Goal: Ask a question

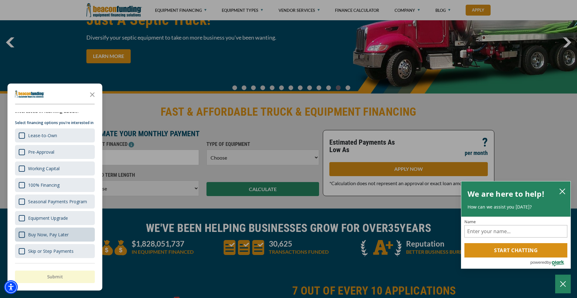
scroll to position [17, 0]
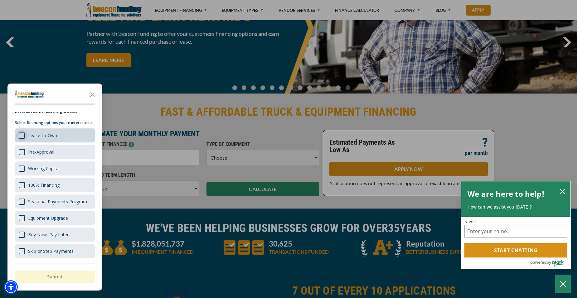
click at [22, 137] on div "Survey" at bounding box center [22, 135] width 6 height 6
click at [50, 277] on button "Submit" at bounding box center [55, 277] width 80 height 12
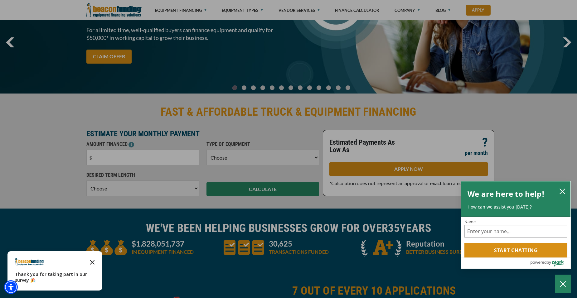
click at [95, 262] on icon "Close the survey" at bounding box center [92, 262] width 12 height 12
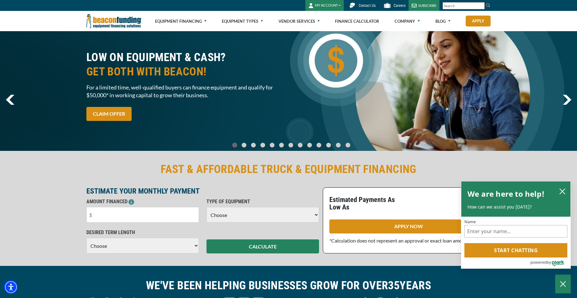
scroll to position [0, 0]
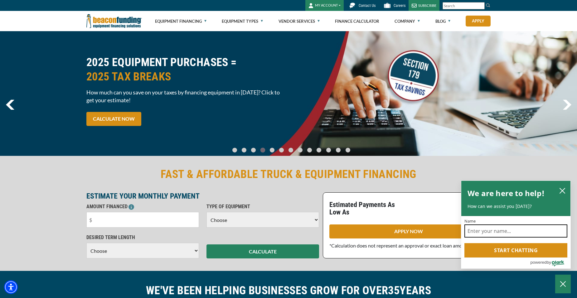
click at [478, 233] on input "Name" at bounding box center [515, 230] width 103 height 13
type input "[PERSON_NAME]"
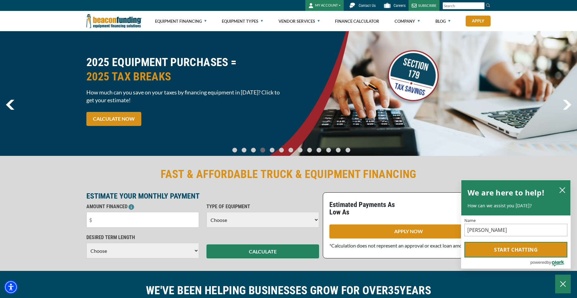
click at [523, 251] on button "Start chatting" at bounding box center [515, 250] width 103 height 16
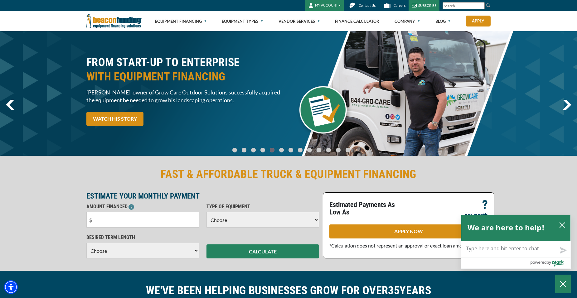
click at [482, 248] on textarea "Live Chat Now" at bounding box center [515, 249] width 109 height 16
type textarea "H"
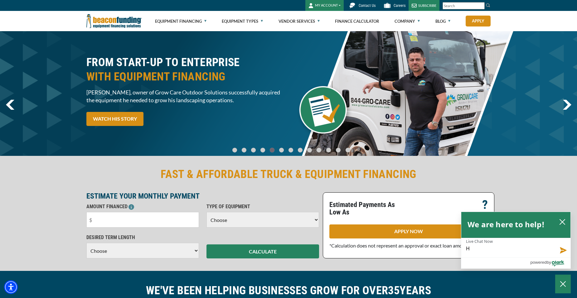
type textarea "Hi"
type textarea "Hi!"
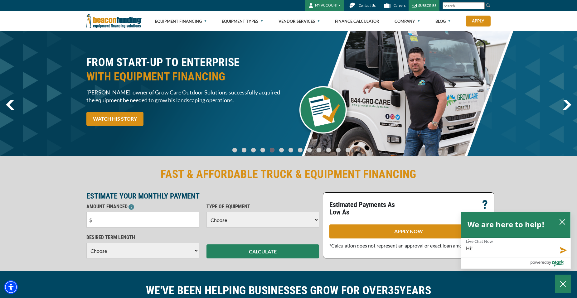
type textarea "Hi!"
type textarea "Hi! I"
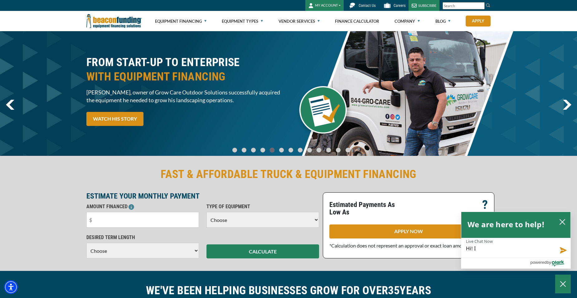
type textarea "Hi! I w"
type textarea "Hi! I wo"
type textarea "Hi! I wou"
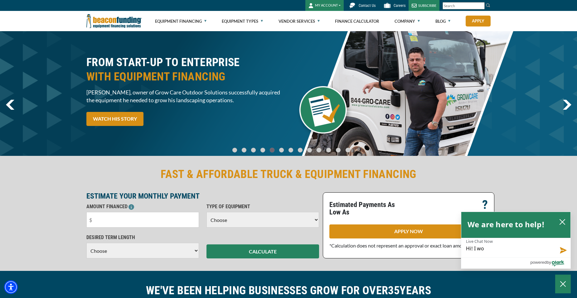
type textarea "Hi! I wou"
type textarea "Hi! I woul"
type textarea "Hi! I would"
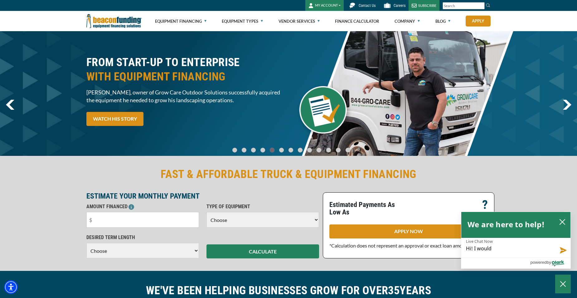
type textarea "Hi! I would"
type textarea "Hi! I would l"
type textarea "Hi! I would li"
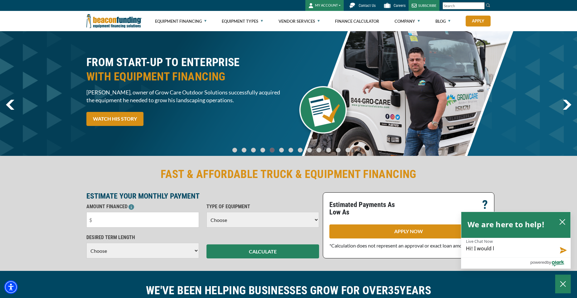
type textarea "Hi! I would li"
type textarea "Hi! I would lik"
type textarea "Hi! I would like"
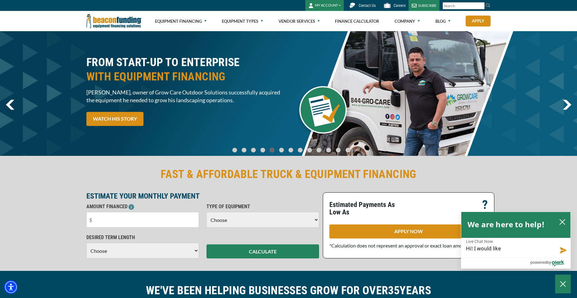
type textarea "Hi! I would like"
type textarea "Hi! I would like t"
type textarea "Hi! I would like to"
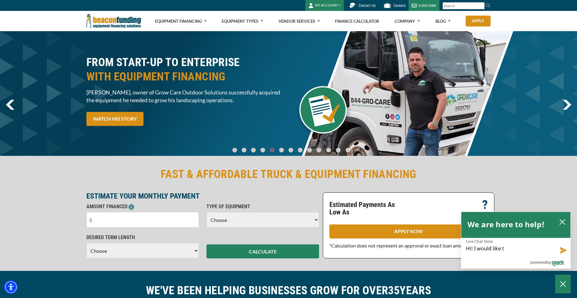
type textarea "Hi! I would like to"
type textarea "Hi! I would like to s"
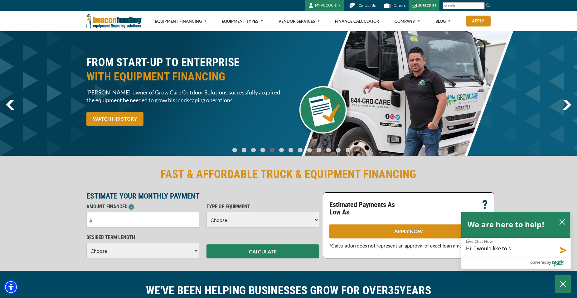
type textarea "Hi! I would like to se"
type textarea "Hi! I would like to see"
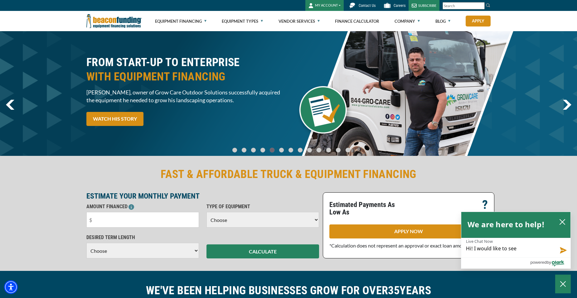
type textarea "Hi! I would like to see"
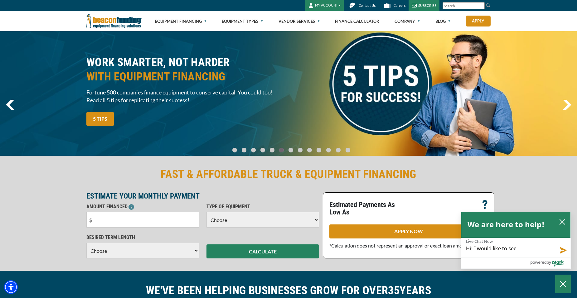
type textarea "Hi! I would like to see y"
type textarea "Hi! I would like to see yo"
type textarea "Hi! I would like to see you"
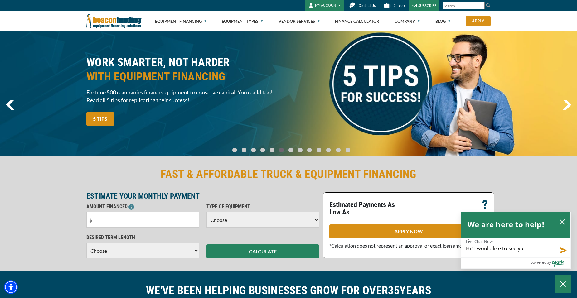
type textarea "Hi! I would like to see you"
type textarea "Hi! I would like to see your"
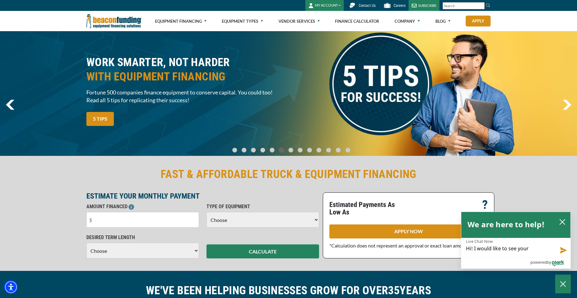
type textarea "Hi! I would like to see your o"
type textarea "Hi! I would like to see your op"
type textarea "Hi! I would like to see your opt"
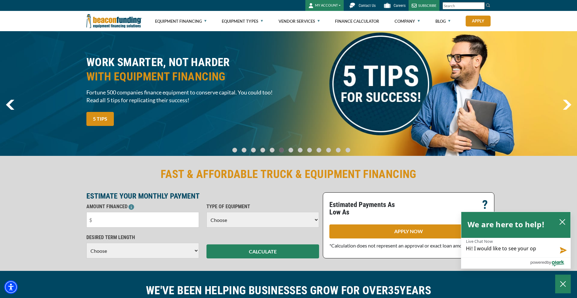
type textarea "Hi! I would like to see your opt"
type textarea "Hi! I would like to see your opti"
type textarea "Hi! I would like to see your optio"
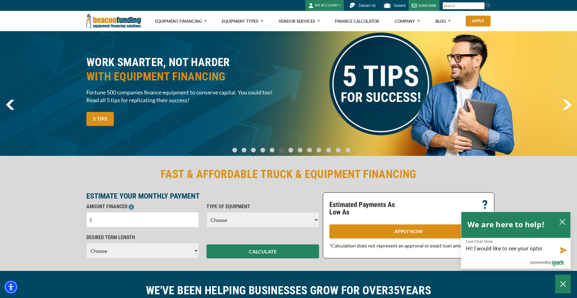
type textarea "Hi! I would like to see your option"
type textarea "Hi! I would like to see your options"
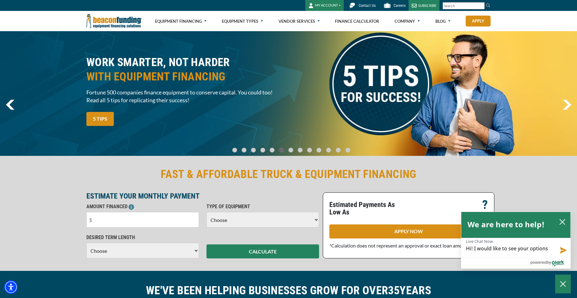
type textarea "Hi! I would like to see your options"
type textarea "Hi! I would like to see your options o"
type textarea "Hi! I would like to see your options on"
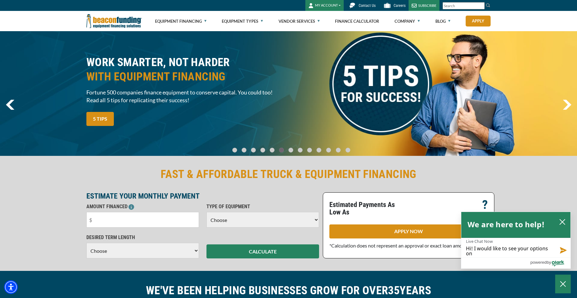
type textarea "Hi! I would like to see your options on"
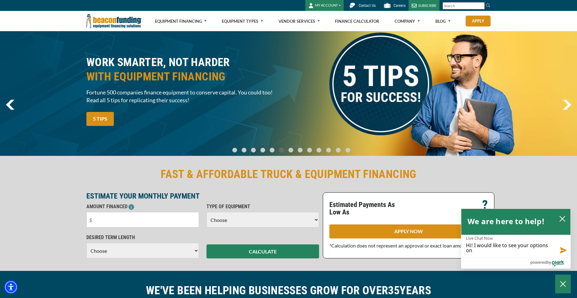
type textarea "Hi! I would like to see your options on l"
type textarea "Hi! I would like to see your options on le"
type textarea "Hi! I would like to see your options on lea"
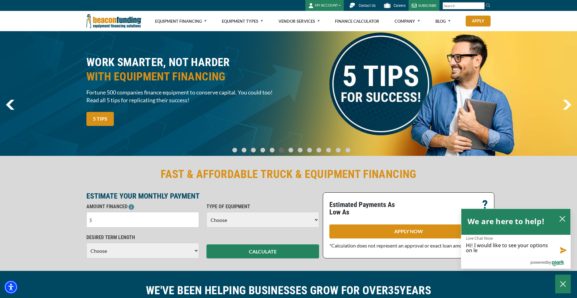
type textarea "Hi! I would like to see your options on lea"
type textarea "Hi! I would like to see your options on leas"
type textarea "Hi! I would like to see your options on lease"
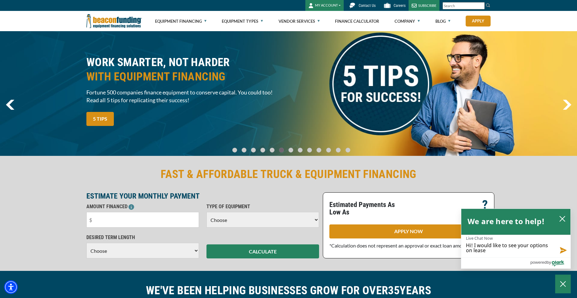
type textarea "Hi! I would like to see your options on leas"
type textarea "Hi! I would like to see your options on leasi"
type textarea "Hi! I would like to see your options on leasin"
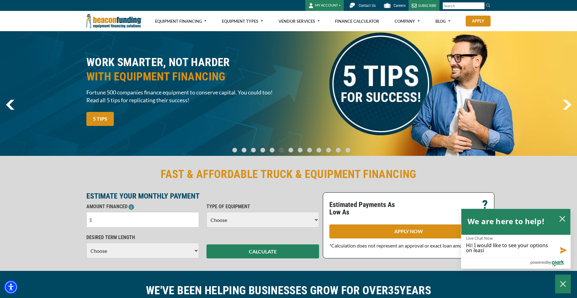
type textarea "Hi! I would like to see your options on leasin"
type textarea "Hi! I would like to see your options on leasing"
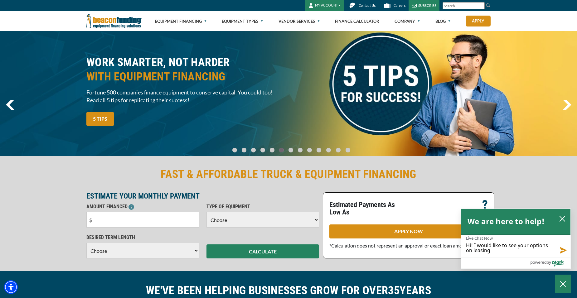
type textarea "Hi! I would like to see your options on leasing u"
type textarea "Hi! I would like to see your options on leasing ut"
type textarea "Hi! I would like to see your options on leasing uti"
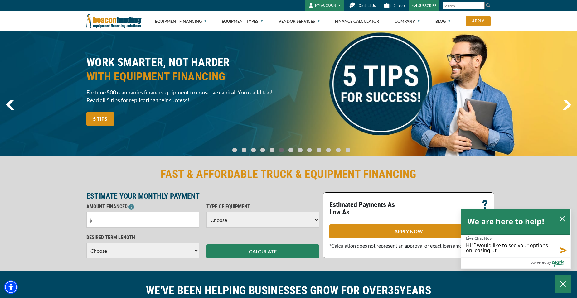
type textarea "Hi! I would like to see your options on leasing uti"
type textarea "Hi! I would like to see your options on leasing util"
type textarea "Hi! I would like to see your options on leasing utili"
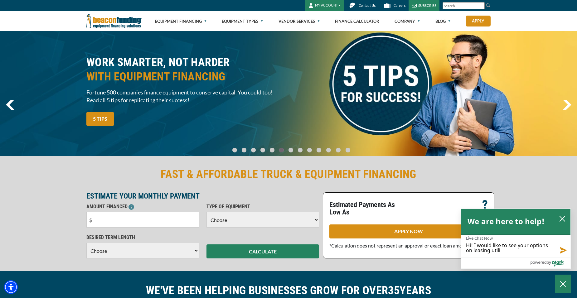
type textarea "Hi! I would like to see your options on leasing utilit"
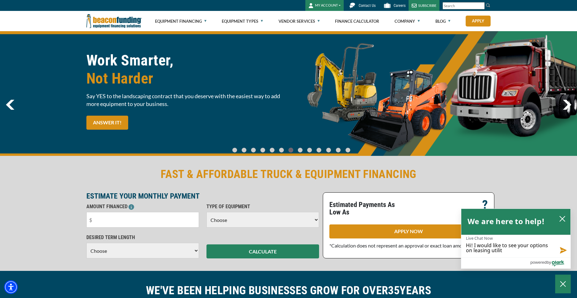
type textarea "Hi! I would like to see your options on leasing utili"
type textarea "Hi! I would like to see your options on leasing util"
type textarea "Hi! I would like to see your options on leasing uti"
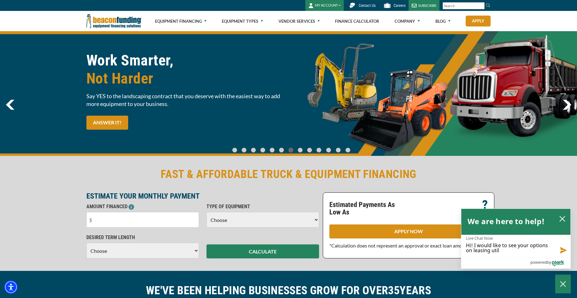
type textarea "Hi! I would like to see your options on leasing uti"
type textarea "Hi! I would like to see your options on leasing ut"
type textarea "Hi! I would like to see your options on leasing u"
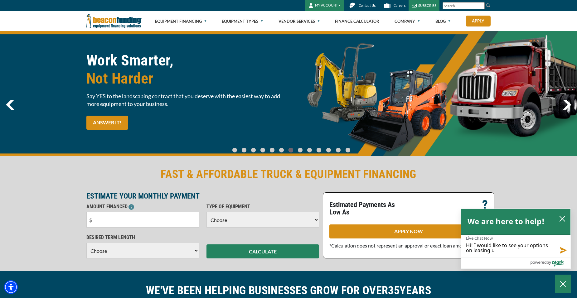
type textarea "Hi! I would like to see your options on leasing"
type textarea "Hi! I would like to see your options on leasin"
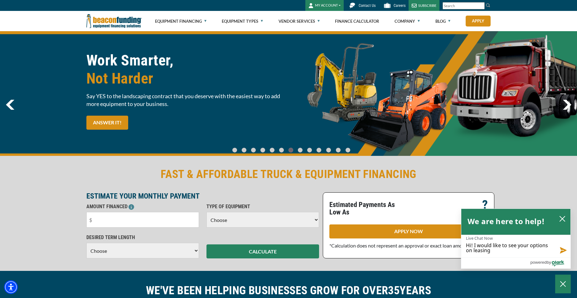
type textarea "Hi! I would like to see your options on leasin"
type textarea "Hi! I would like to see your options on leasi"
type textarea "Hi! I would like to see your options on leas"
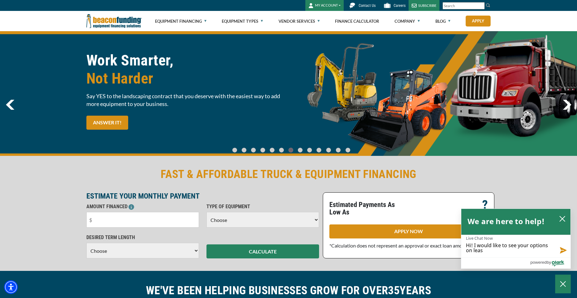
type textarea "Hi! I would like to see your options on lea"
type textarea "Hi! I would like to see your options on le"
type textarea "Hi! I would like to see your options on l"
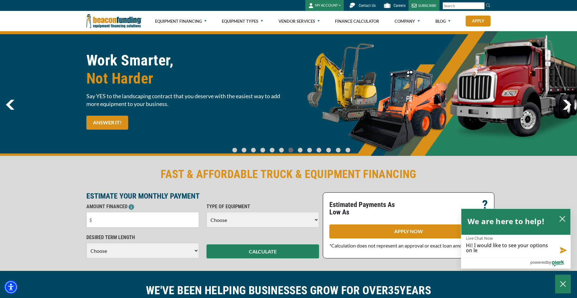
type textarea "Hi! I would like to see your options on l"
type textarea "Hi! I would like to see your options on"
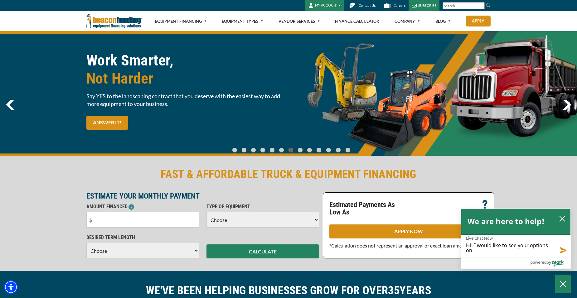
type textarea "Hi! I would like to see your options o"
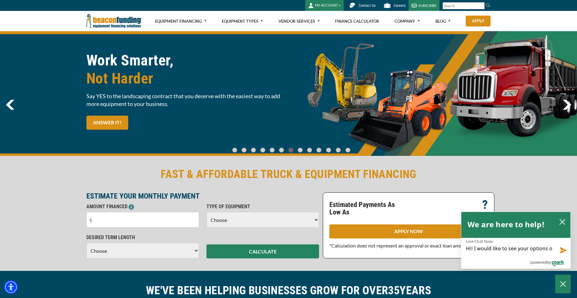
type textarea "Hi! I would like to see your options"
type textarea "Hi! I would like to see your options f"
type textarea "Hi! I would like to see your options fo"
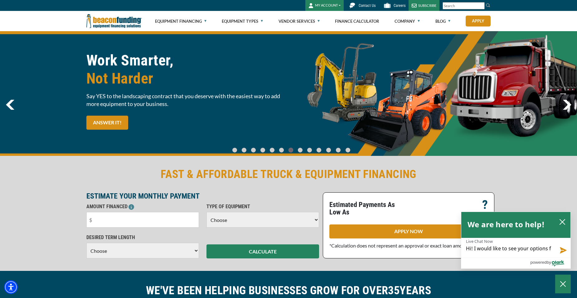
type textarea "Hi! I would like to see your options fo"
type textarea "Hi! I would like to see your options for"
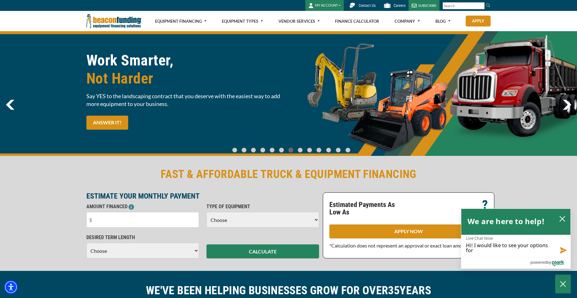
type textarea "Hi! I would like to see your options for l"
type textarea "Hi! I would like to see your options for le"
type textarea "Hi! I would like to see your options for lea"
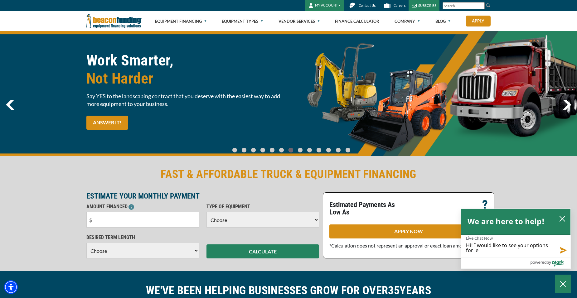
type textarea "Hi! I would like to see your options for lea"
type textarea "Hi! I would like to see your options for leas"
type textarea "Hi! I would like to see your options for lease"
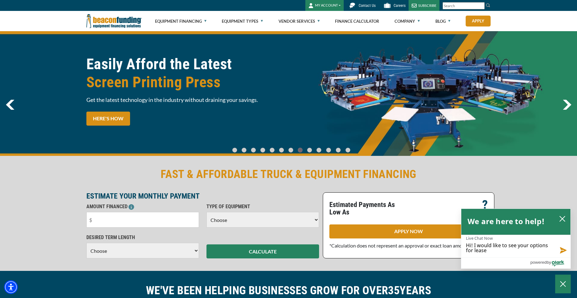
type textarea "Hi! I would like to see your options for lease-"
type textarea "Hi! I would like to see your options for lease-t"
type textarea "Hi! I would like to see your options for lease-to"
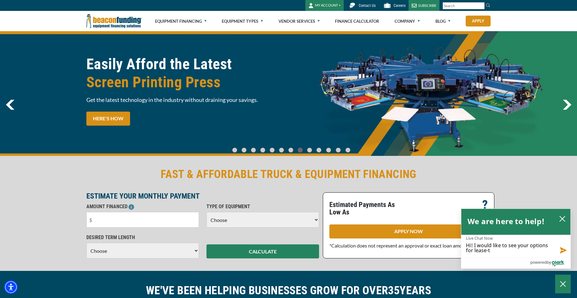
type textarea "Hi! I would like to see your options for lease-to"
type textarea "Hi! I would like to see your options for lease-to-"
type textarea "Hi! I would like to see your options for lease-to-o"
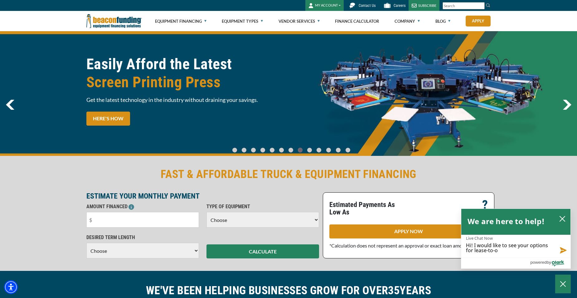
type textarea "Hi! I would like to see your options for lease-to-ow"
type textarea "Hi! I would like to see your options for lease-to-own"
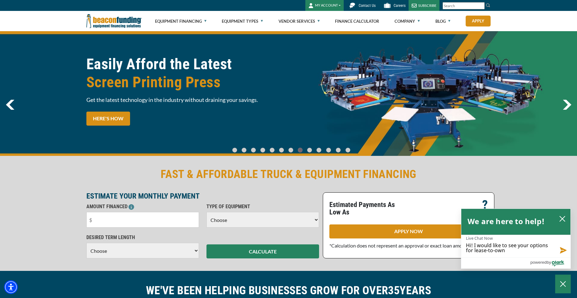
type textarea "Hi! I would like to see your options for lease-to-own"
type textarea "Hi! I would like to see your options for lease-to-own o"
type textarea "Hi! I would like to see your options for lease-to-own op"
type textarea "Hi! I would like to see your options for lease-to-own o"
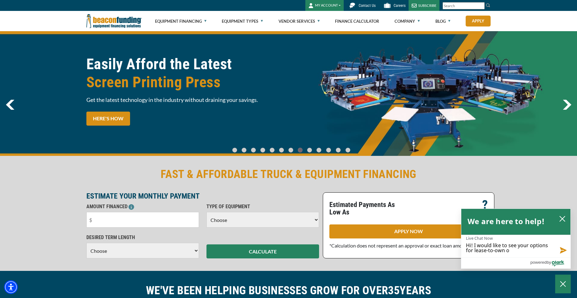
type textarea "Hi! I would like to see your options for lease-to-own"
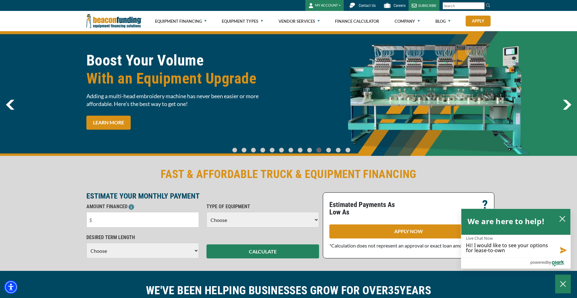
type textarea "Hi! I would like to see your options for lease-to-own"
click at [563, 250] on button "Send message" at bounding box center [561, 250] width 17 height 16
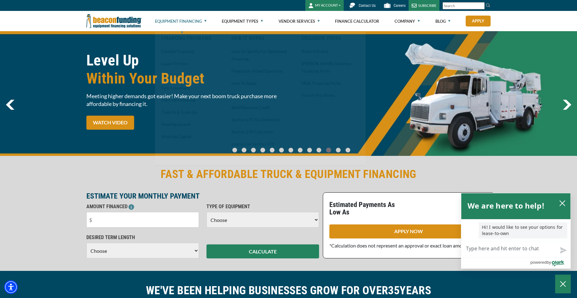
click at [184, 21] on link "Equipment Financing" at bounding box center [180, 21] width 51 height 20
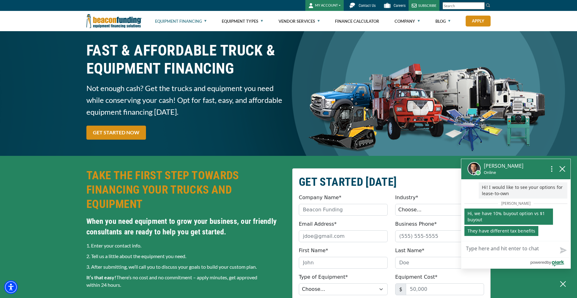
click at [480, 247] on textarea "Live Chat Now" at bounding box center [515, 249] width 109 height 16
type textarea "w"
type textarea "wh"
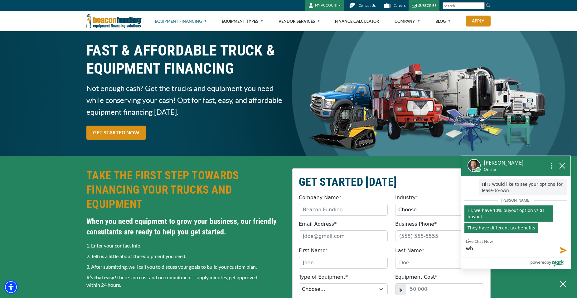
type textarea "wha"
type textarea "what"
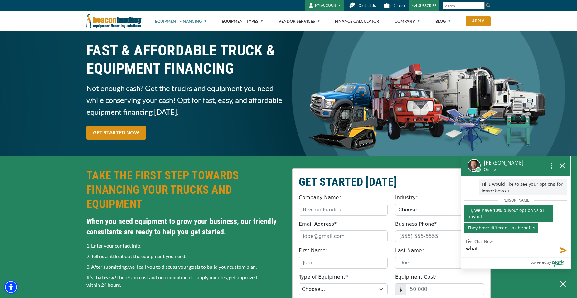
type textarea "what"
type textarea "what a"
type textarea "what ar"
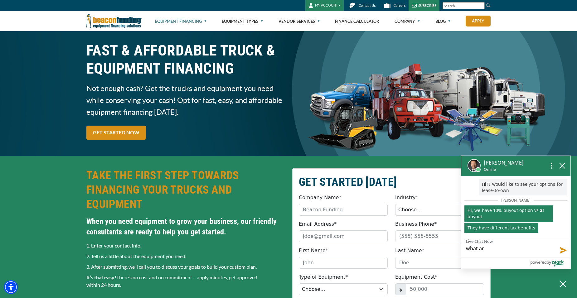
type textarea "what are"
type textarea "what are t"
type textarea "what are th"
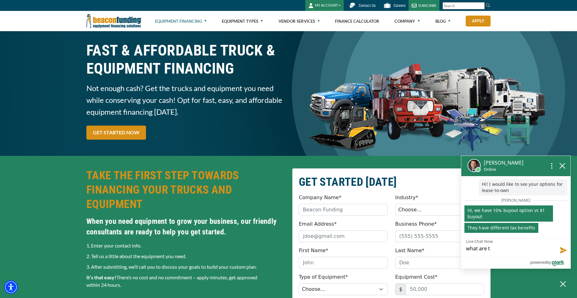
type textarea "what are th"
type textarea "what are the"
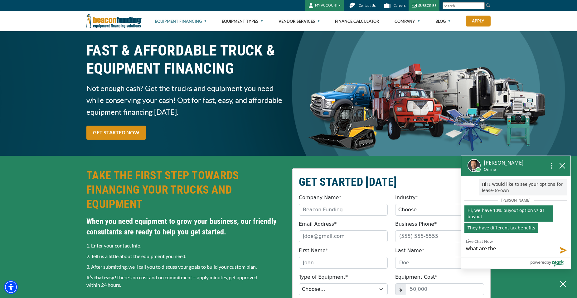
type textarea "what are the t"
type textarea "what are the ta"
type textarea "what are the tax"
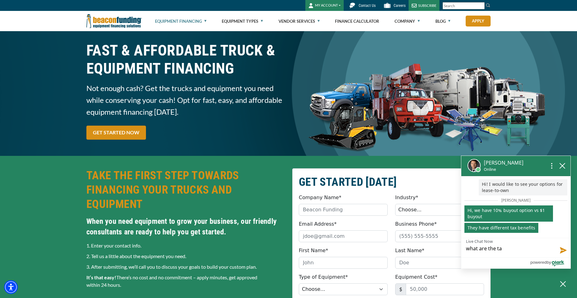
type textarea "what are the tax"
type textarea "what are the tax b"
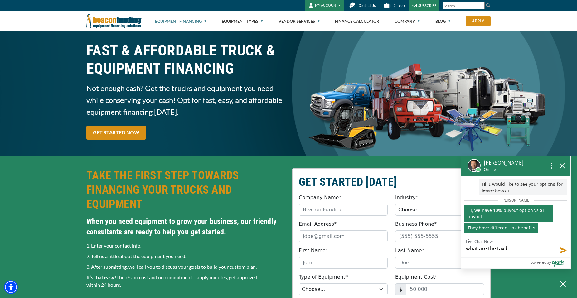
type textarea "what are the tax be"
type textarea "what are the tax ben"
type textarea "what are the tax bene"
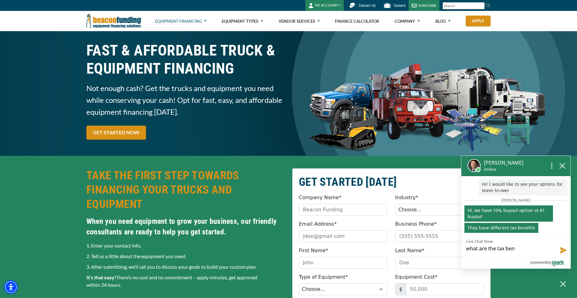
type textarea "what are the tax bene"
type textarea "what are the tax benef"
type textarea "what are the tax benefi"
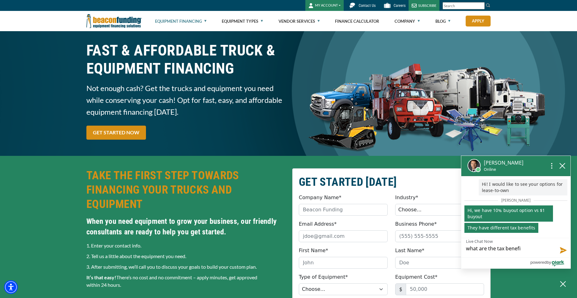
type textarea "what are the tax benefit"
type textarea "what are the tax benefits"
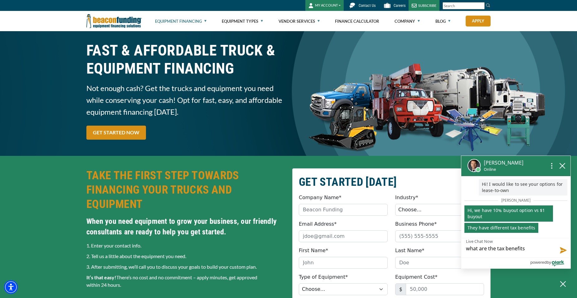
type textarea "what are the tax benefits"
type textarea "what are the tax benefits o"
type textarea "what are the tax benefits of"
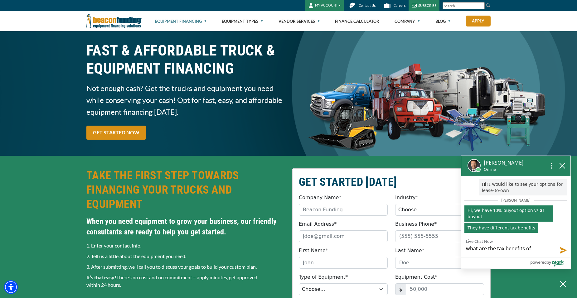
type textarea "what are the tax benefits of"
type textarea "what are the tax benefits of e"
type textarea "what are the tax benefits of ea"
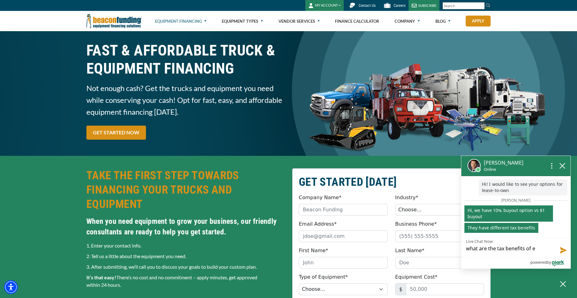
type textarea "what are the tax benefits of ea"
type textarea "what are the tax benefits of eac"
type textarea "what are the tax benefits of each"
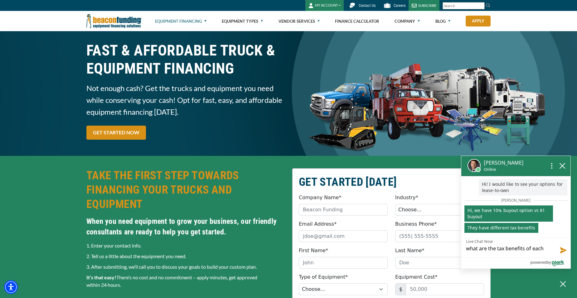
type textarea "what are the tax benefits of each"
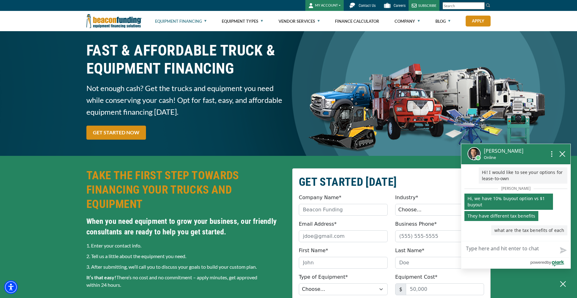
click at [473, 247] on textarea "Live Chat Now" at bounding box center [515, 249] width 109 height 16
type textarea "d"
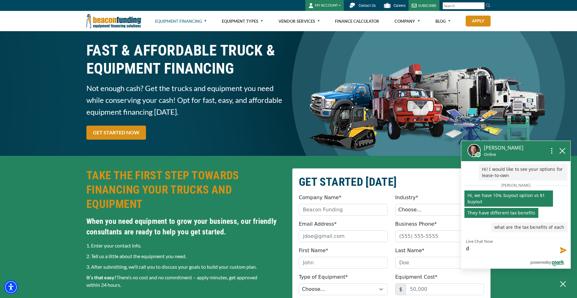
type textarea "do"
type textarea "do y"
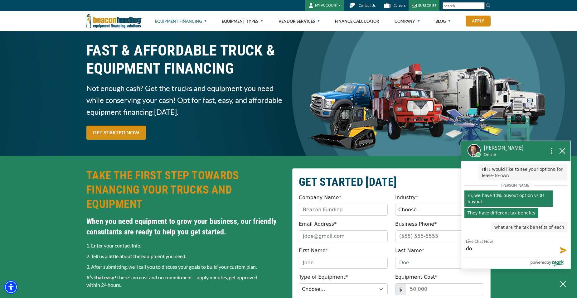
type textarea "do y"
type textarea "do yo"
type textarea "do you"
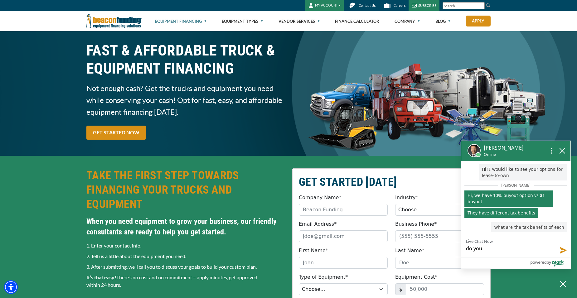
type textarea "do you h"
type textarea "do you ha"
type textarea "do you hav"
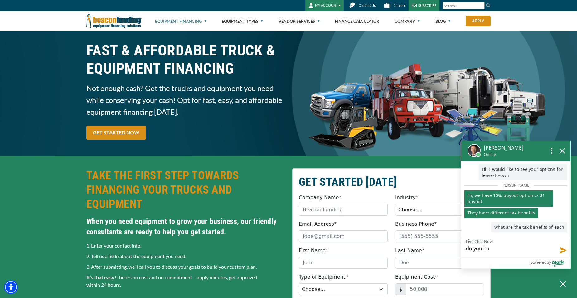
type textarea "do you hav"
type textarea "do you have"
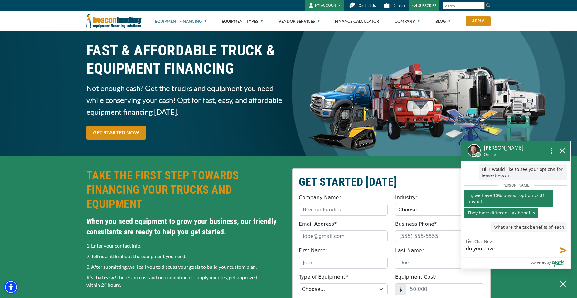
type textarea "do you have e"
type textarea "do you have eq"
type textarea "do you have equ"
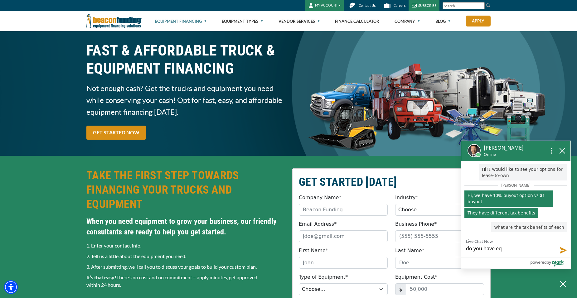
type textarea "do you have equ"
type textarea "do you have equi"
type textarea "do you have equip"
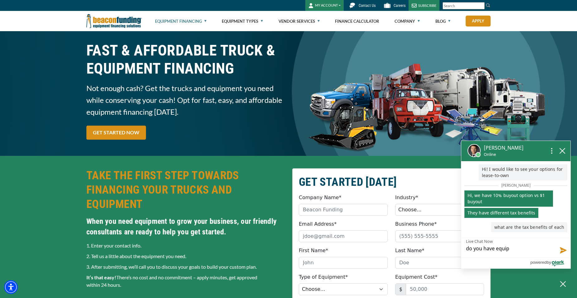
type textarea "do you have equipm"
type textarea "do you have equipme"
type textarea "do you have equipmen"
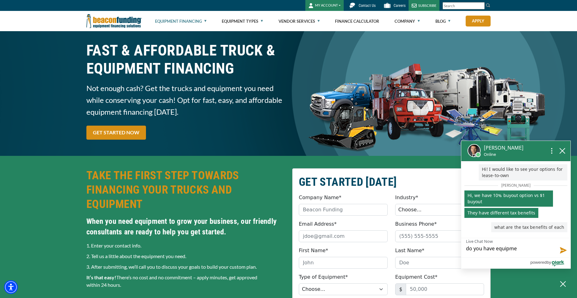
type textarea "do you have equipmen"
type textarea "do you have equipment"
type textarea "do you have equipment t"
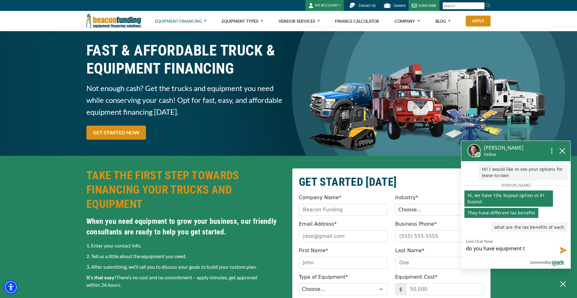
type textarea "do you have equipment to"
type textarea "do you have equipment to f"
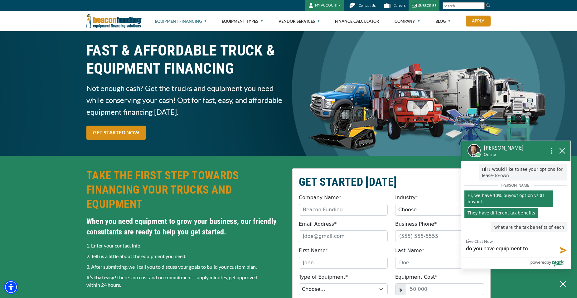
type textarea "do you have equipment to f"
type textarea "do you have equipment to fi"
type textarea "do you have equipment to fin"
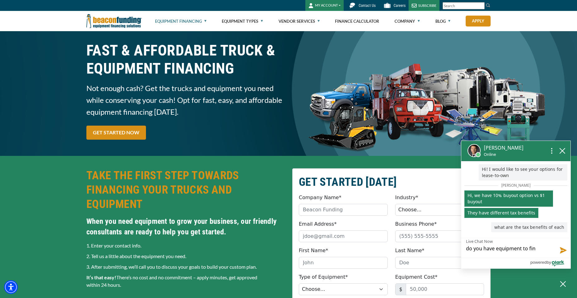
type textarea "do you have equipment to fina"
type textarea "do you have equipment to finan"
type textarea "do you have equipment to financ"
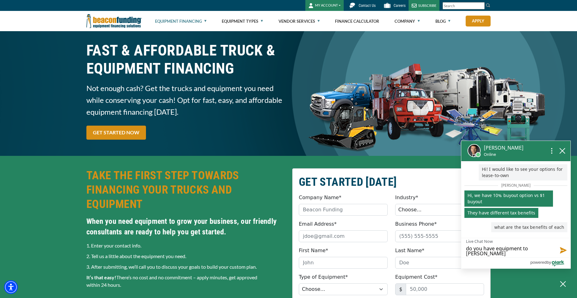
type textarea "do you have equipment to financ"
type textarea "do you have equipment to finance"
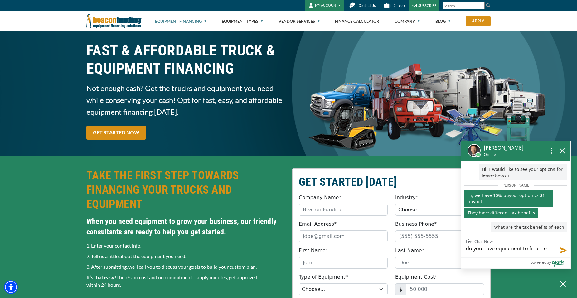
type textarea "do you have equipment to finance i"
type textarea "do you have equipment to finance in"
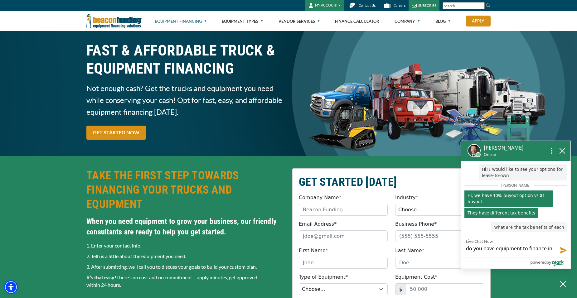
type textarea "do you have equipment to finance in"
type textarea "do you have equipment to finance in t"
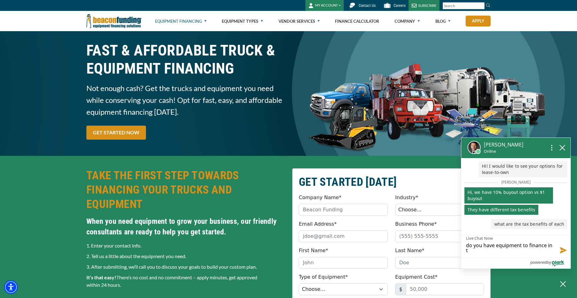
type textarea "do you have equipment to finance in th"
type textarea "do you have equipment to finance in the"
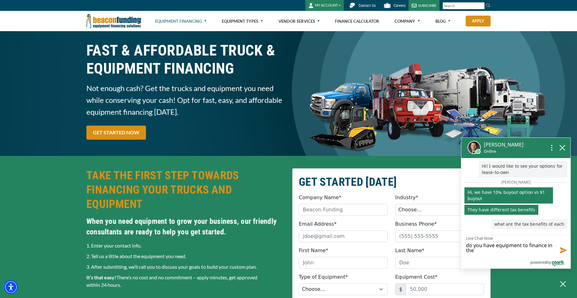
type textarea "do you have equipment to finance in the"
type textarea "do you have equipment to finance in the t"
type textarea "do you have equipment to finance in the tr"
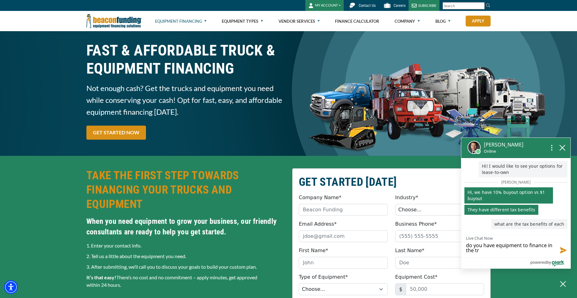
type textarea "do you have equipment to finance in the tre"
type textarea "do you have equipment to finance in the tree"
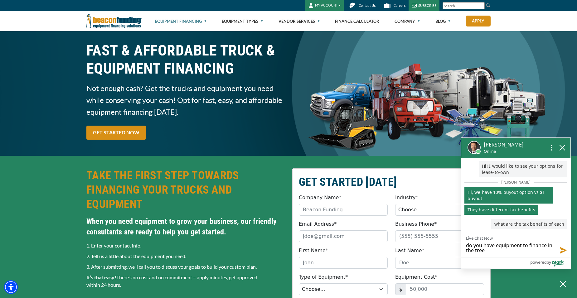
type textarea "do you have equipment to finance in the tree"
type textarea "do you have equipment to finance in the tree c"
type textarea "do you have equipment to finance in the tree ca"
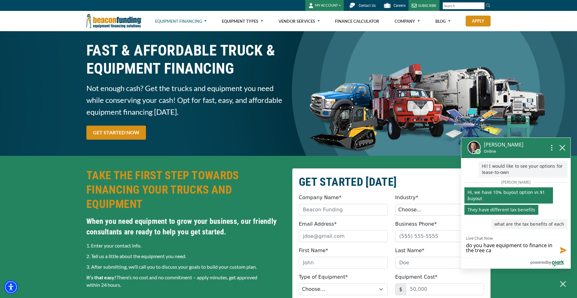
type textarea "do you have equipment to finance in the tree car"
type textarea "do you have equipment to finance in the tree care"
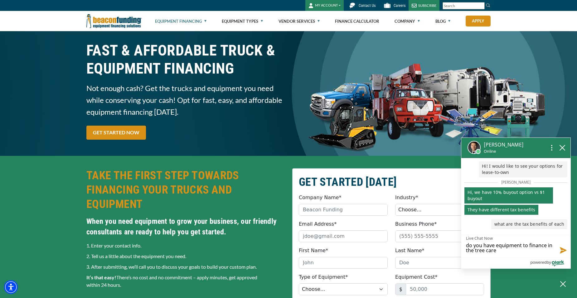
type textarea "do you have equipment to finance in the tree care"
type textarea "do you have equipment to finance in the tree care s"
type textarea "do you have equipment to finance in the tree care se"
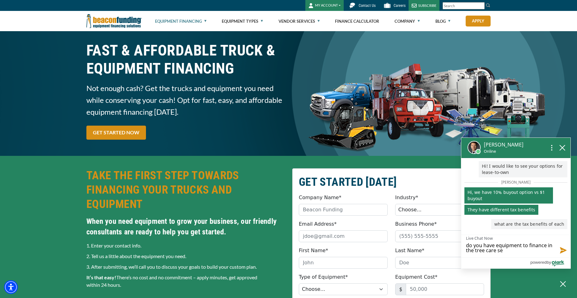
type textarea "do you have equipment to finance in the tree care sec"
type textarea "do you have equipment to finance in the tree care sect"
type textarea "do you have equipment to finance in the tree care secto"
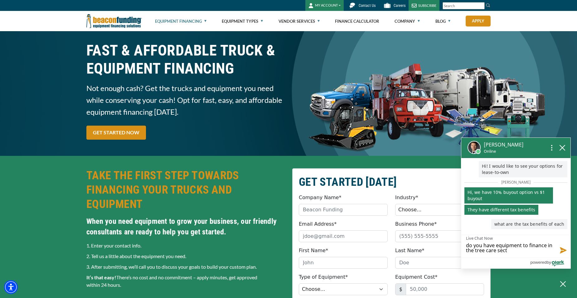
type textarea "do you have equipment to finance in the tree care secto"
type textarea "do you have equipment to finance in the tree care sector"
type textarea "do you have equipment to finance in the tree care sector?"
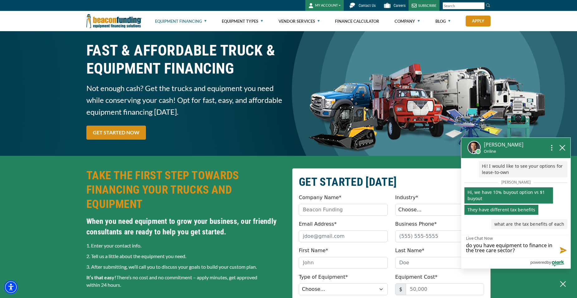
type textarea "do you have equipment to finance in the tree care sector?"
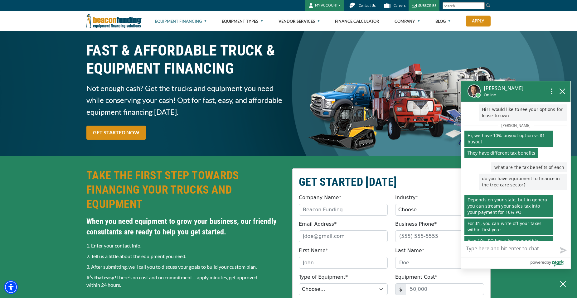
scroll to position [18, 0]
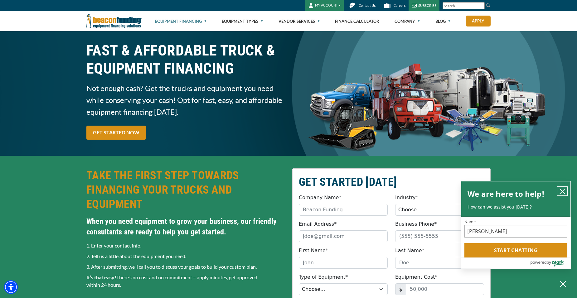
click at [562, 191] on icon "close chatbox" at bounding box center [561, 191] width 5 height 5
